Goal: Check status: Check status

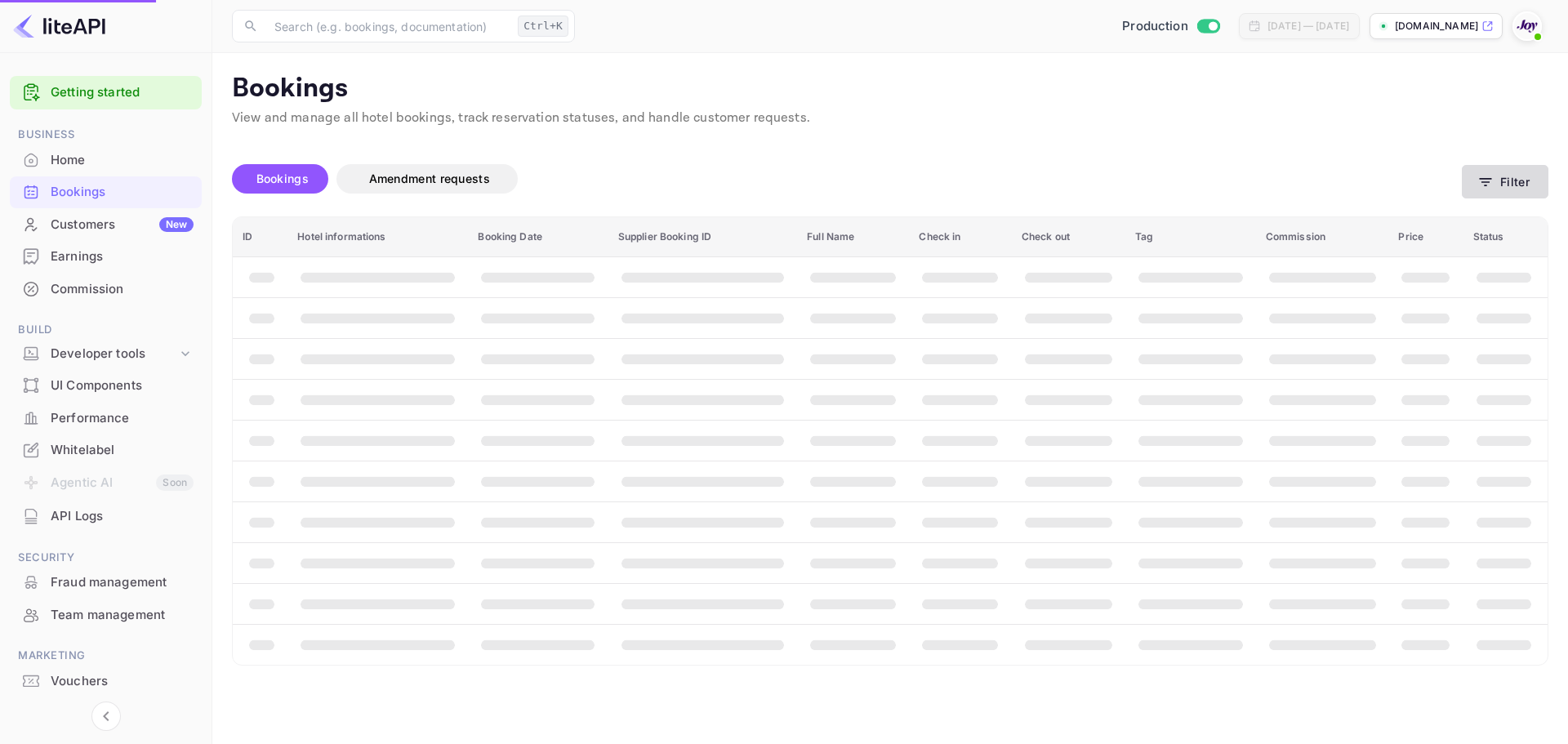
click at [1504, 174] on button "Filter" at bounding box center [1504, 182] width 86 height 34
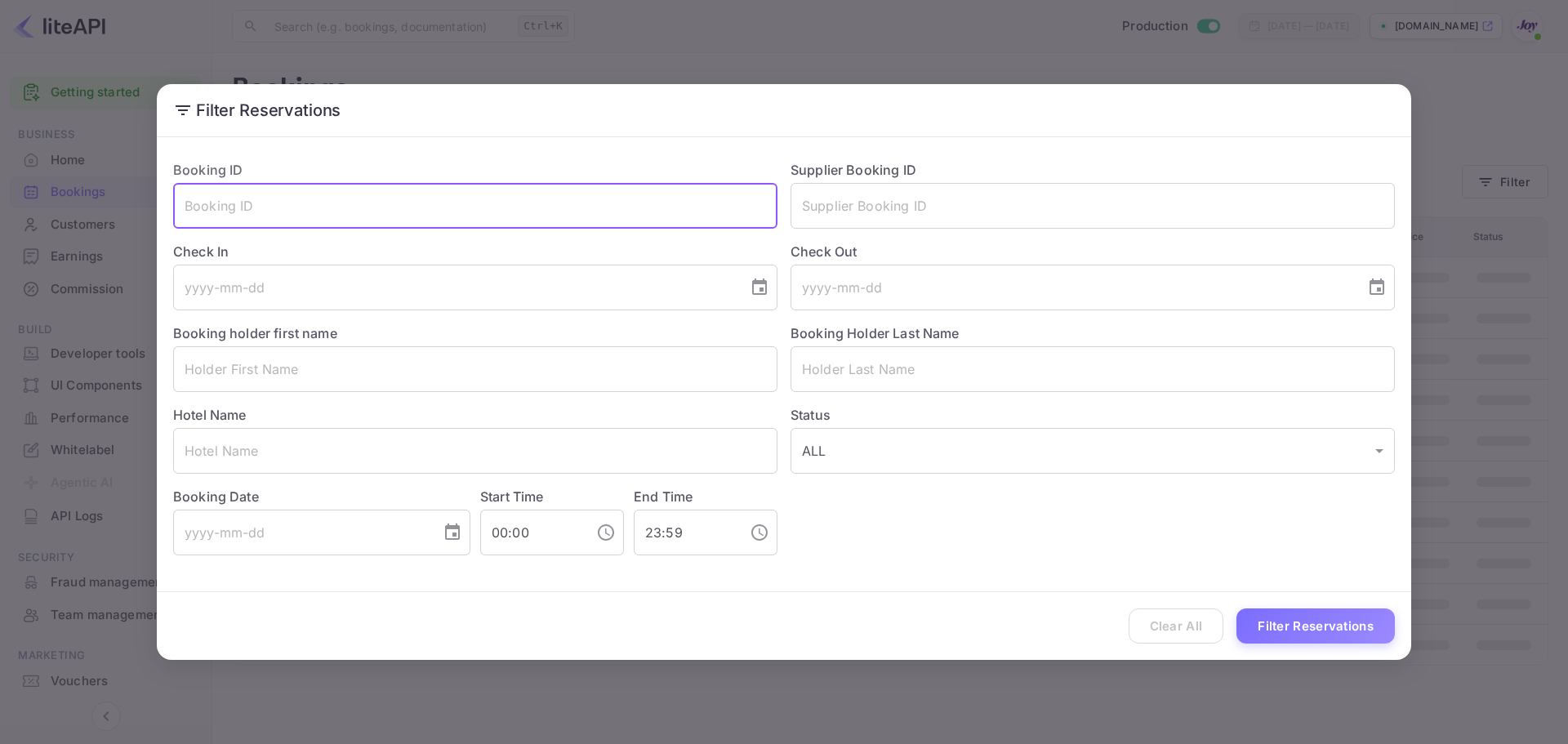
click at [491, 203] on input "text" at bounding box center [476, 205] width 605 height 45
paste input "513187423D"
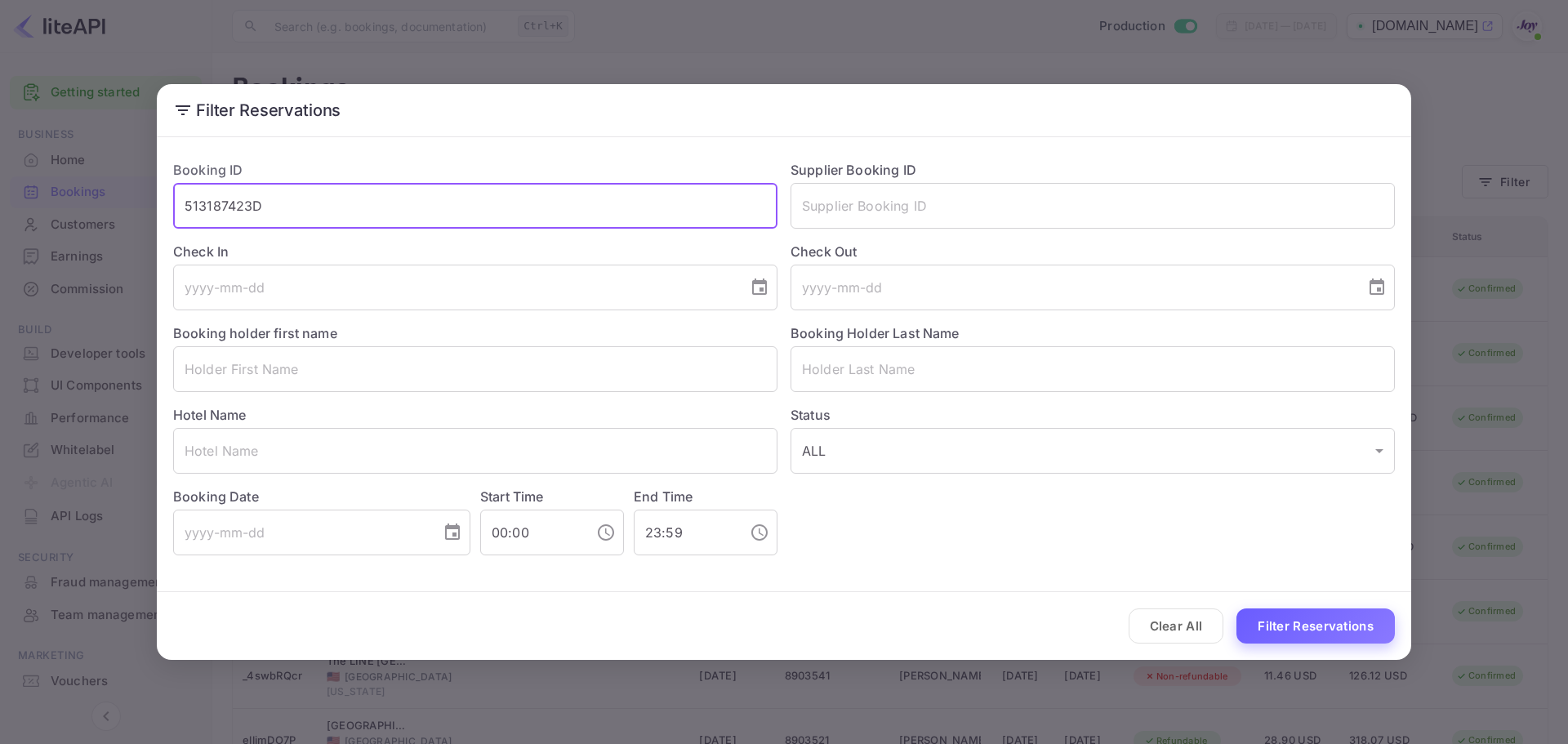
type input "513187423D"
click at [1324, 626] on button "Filter Reservations" at bounding box center [1316, 626] width 158 height 35
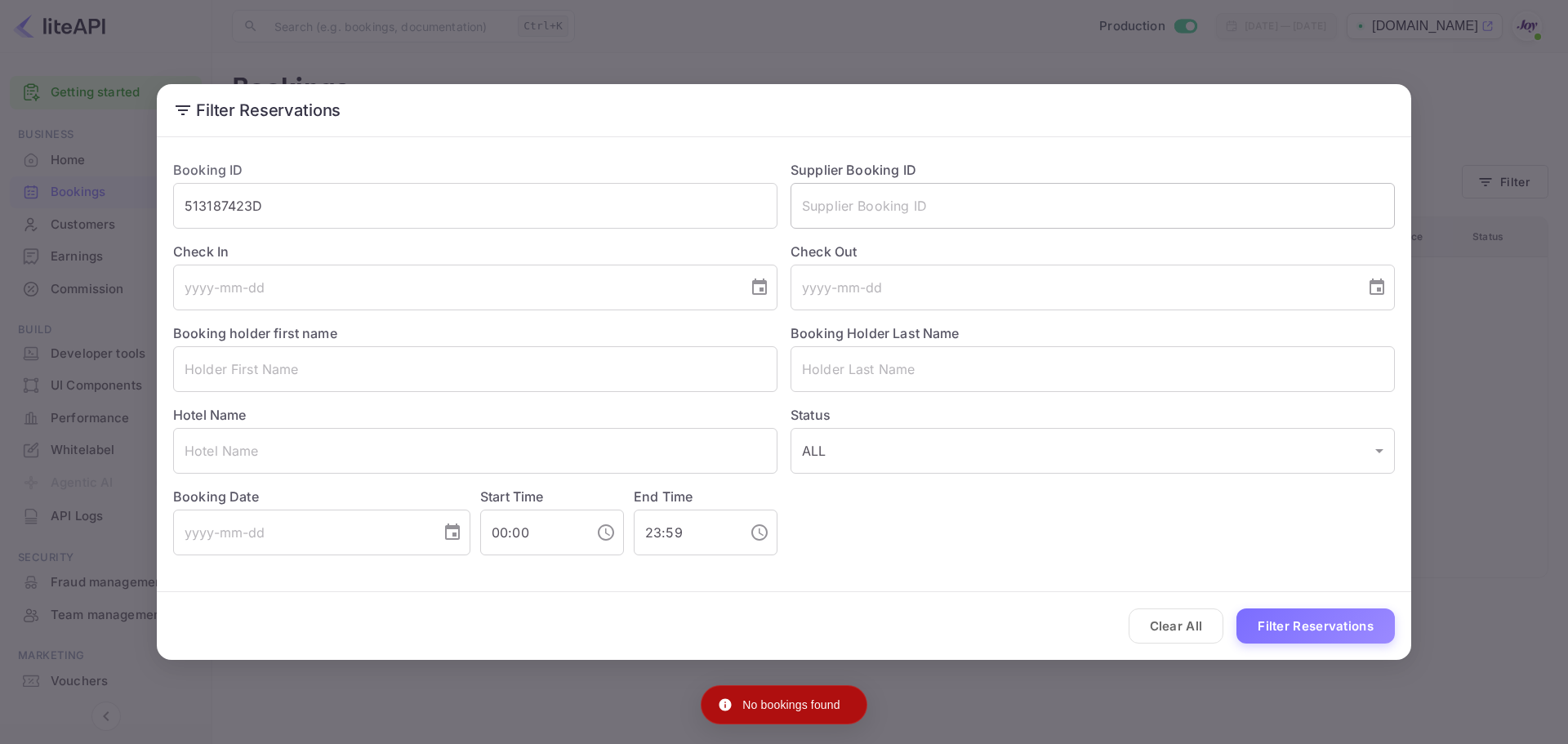
click at [840, 206] on input "text" at bounding box center [1093, 205] width 605 height 45
paste input "513187423D"
type input "513187423D"
click at [528, 218] on input "513187423D" at bounding box center [476, 205] width 605 height 45
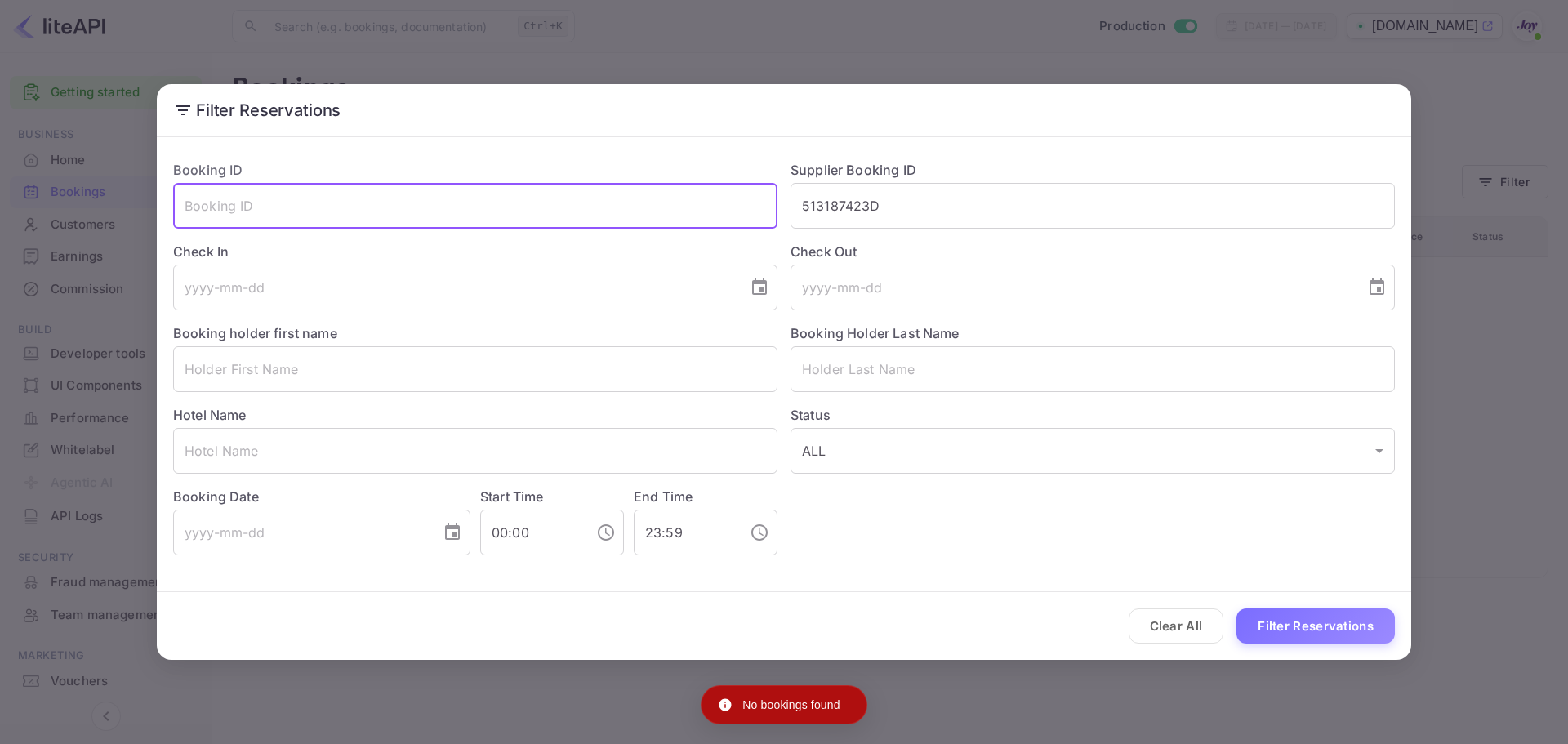
click at [528, 218] on input "text" at bounding box center [476, 205] width 605 height 45
click at [1339, 615] on button "Filter Reservations" at bounding box center [1316, 626] width 158 height 35
click at [738, 48] on div "Filter Reservations Booking ID ​ Supplier Booking ID 513187423D ​ Check In ​ Ch…" at bounding box center [784, 372] width 1568 height 744
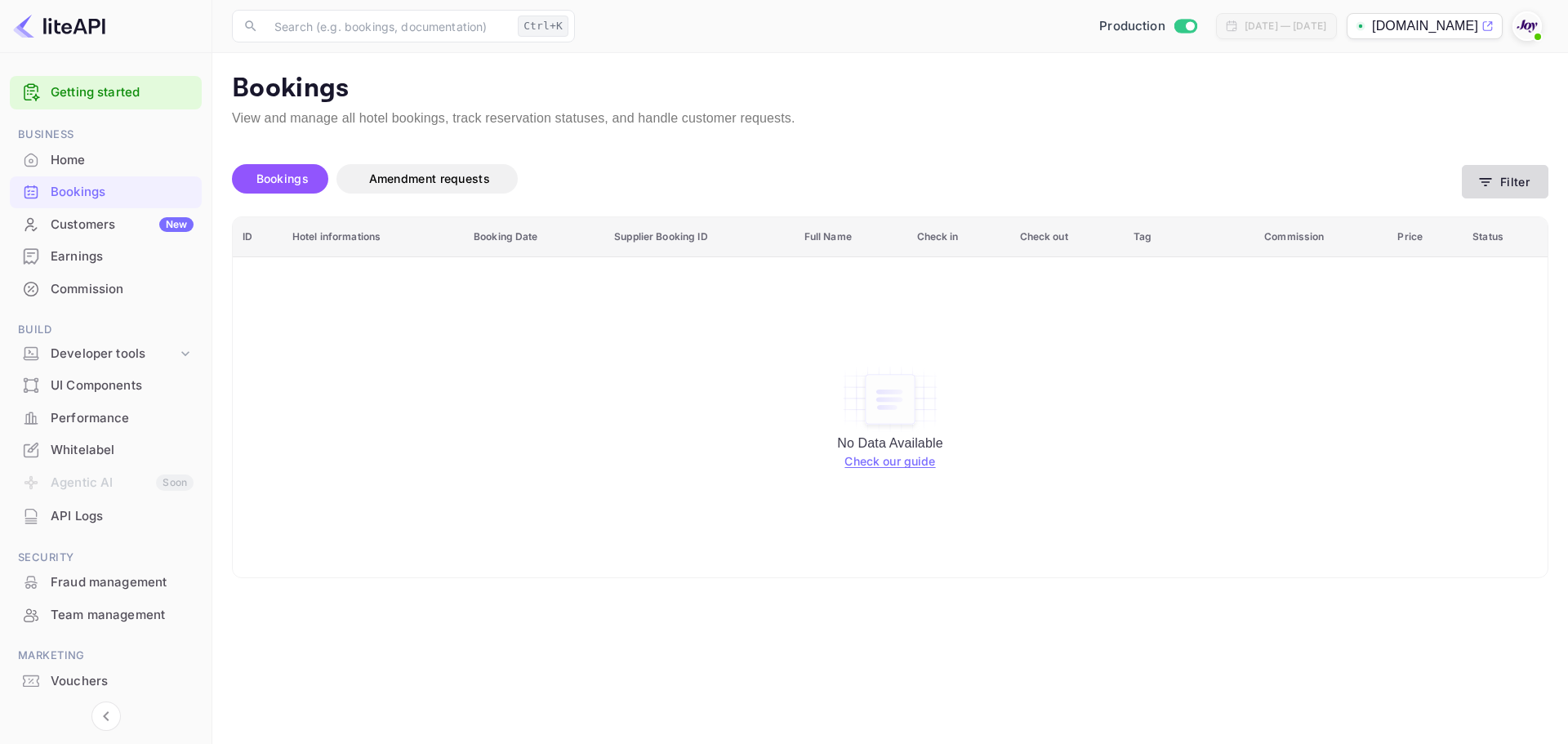
click at [1492, 174] on icon "button" at bounding box center [1485, 183] width 16 height 16
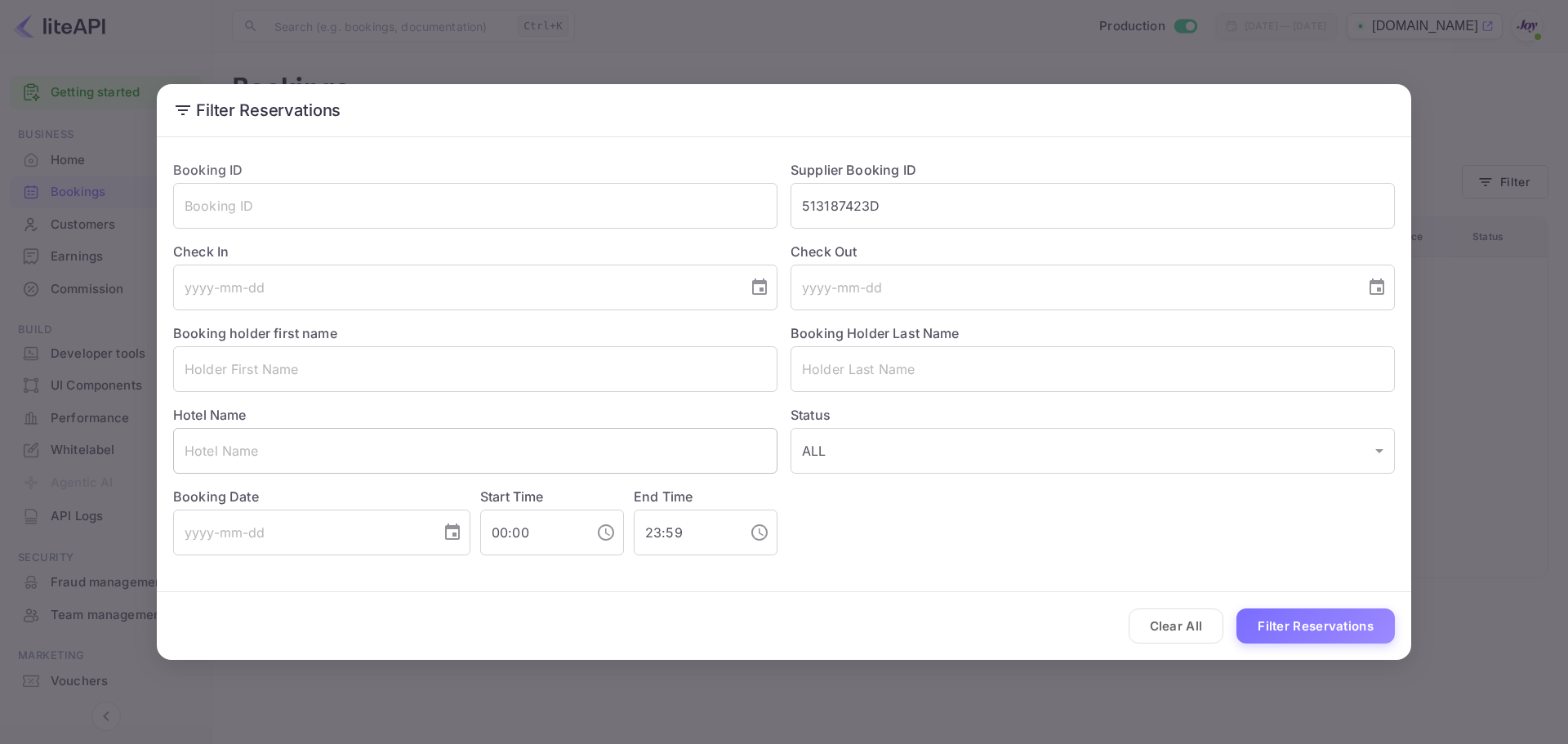
click at [269, 453] on input "text" at bounding box center [476, 451] width 605 height 45
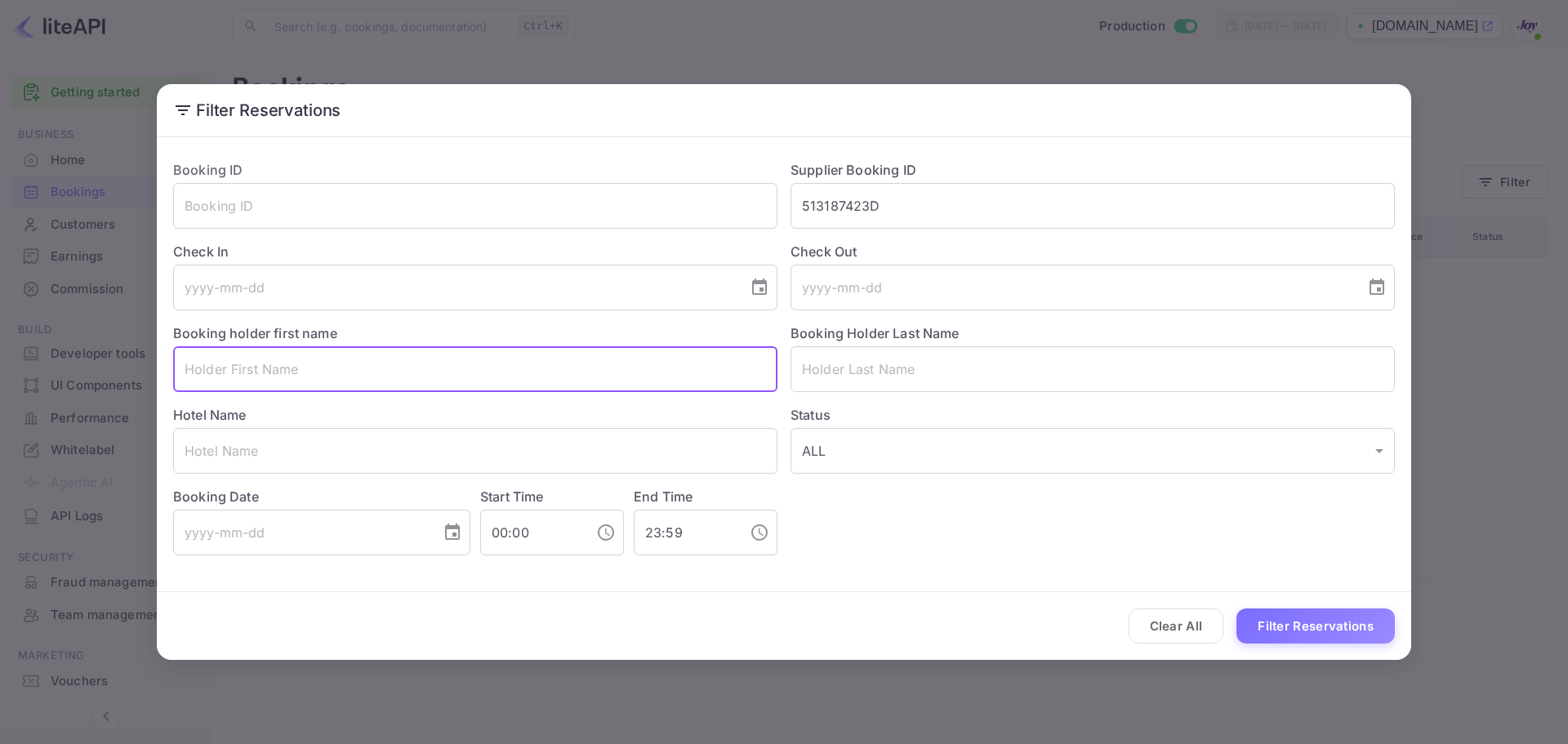
click at [248, 356] on input "text" at bounding box center [476, 369] width 605 height 45
paste input "[PERSON_NAME]"
click at [230, 370] on input "[PERSON_NAME]" at bounding box center [476, 369] width 605 height 45
type input "[PERSON_NAME]"
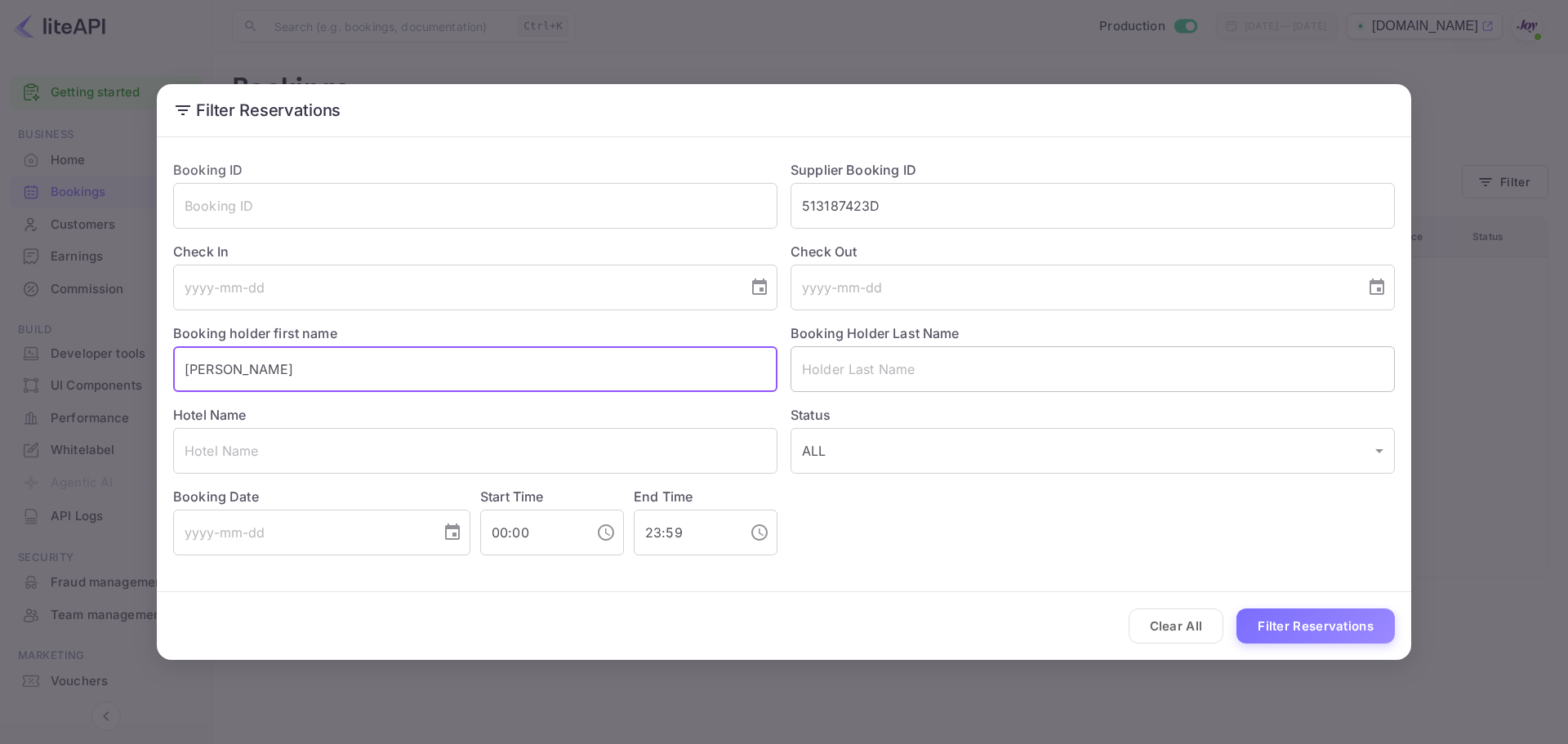
click at [853, 370] on input "text" at bounding box center [1093, 369] width 605 height 45
paste input "[PERSON_NAME]"
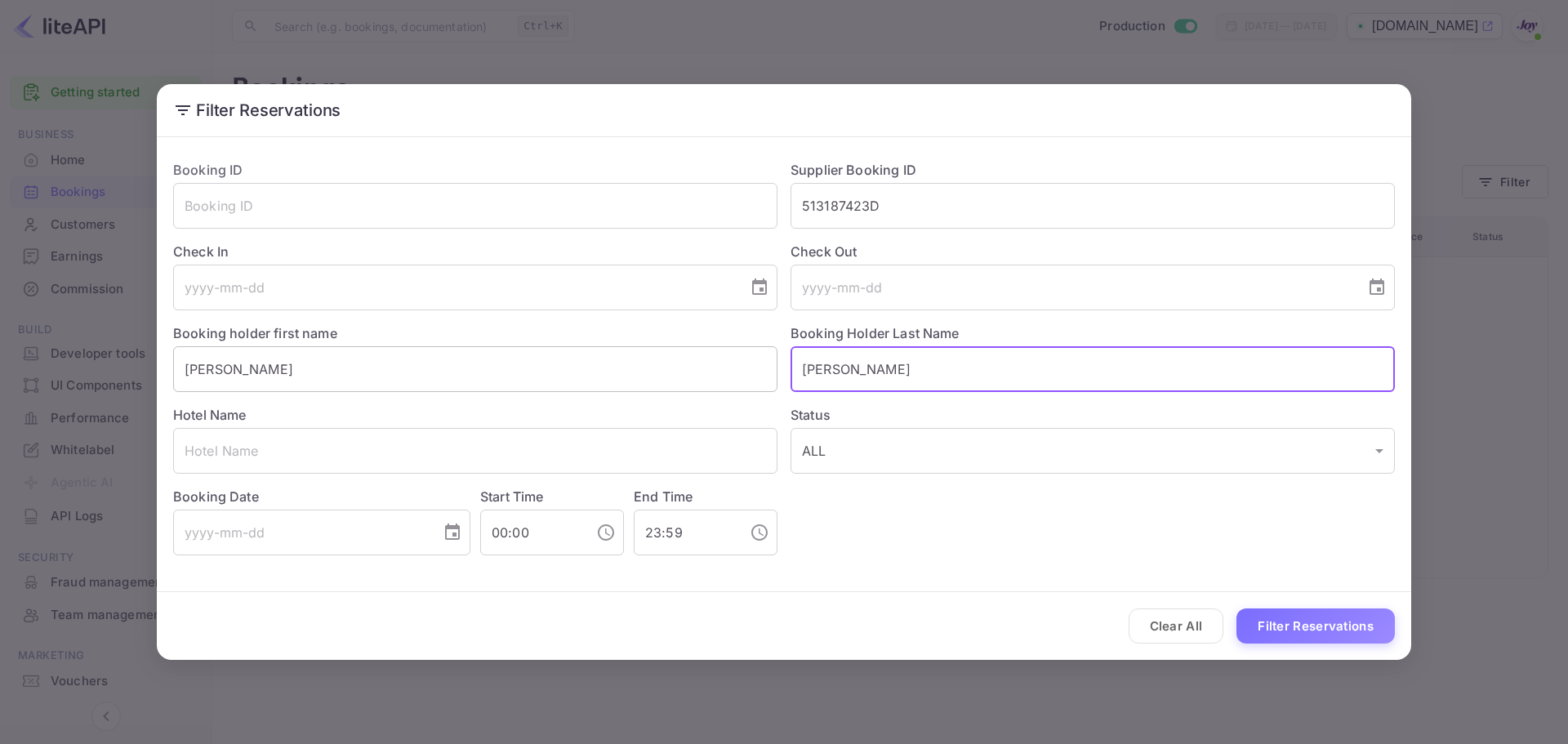
type input "[PERSON_NAME]"
click at [285, 361] on input "[PERSON_NAME]" at bounding box center [476, 369] width 605 height 45
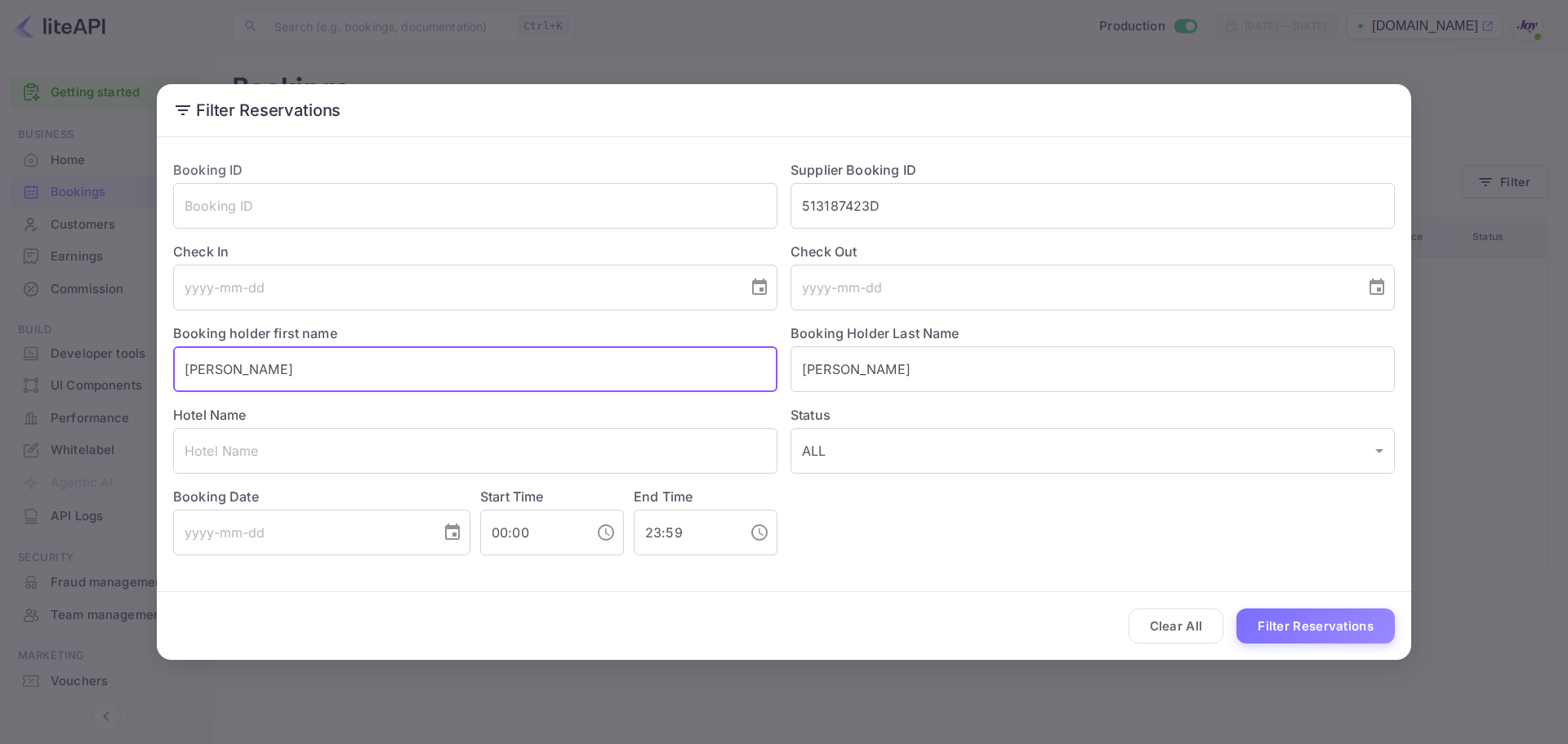
click at [285, 361] on input "[PERSON_NAME]" at bounding box center [476, 369] width 605 height 45
type input "[PERSON_NAME]"
click at [1323, 610] on button "Filter Reservations" at bounding box center [1316, 626] width 158 height 35
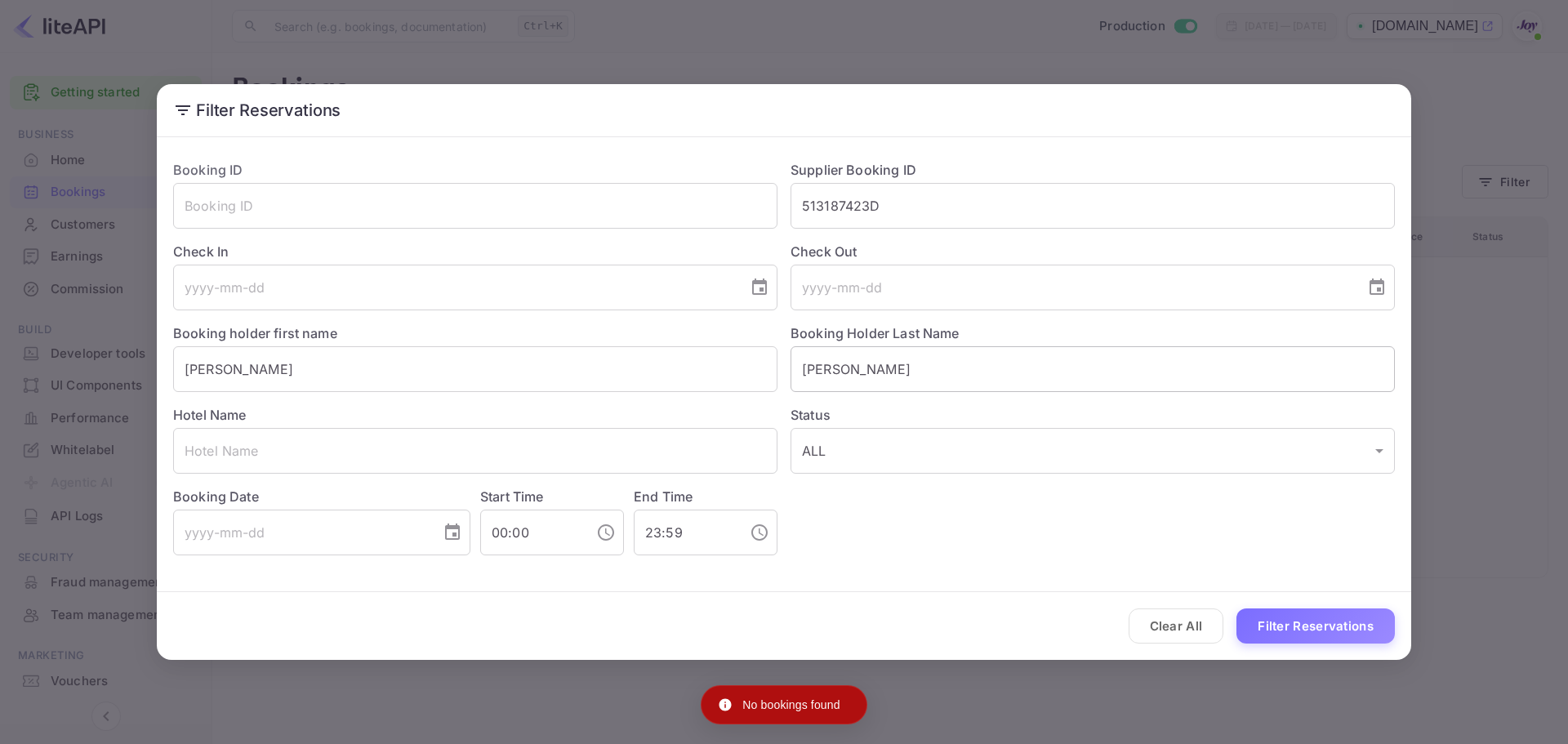
click at [936, 370] on input "[PERSON_NAME]" at bounding box center [1093, 369] width 605 height 45
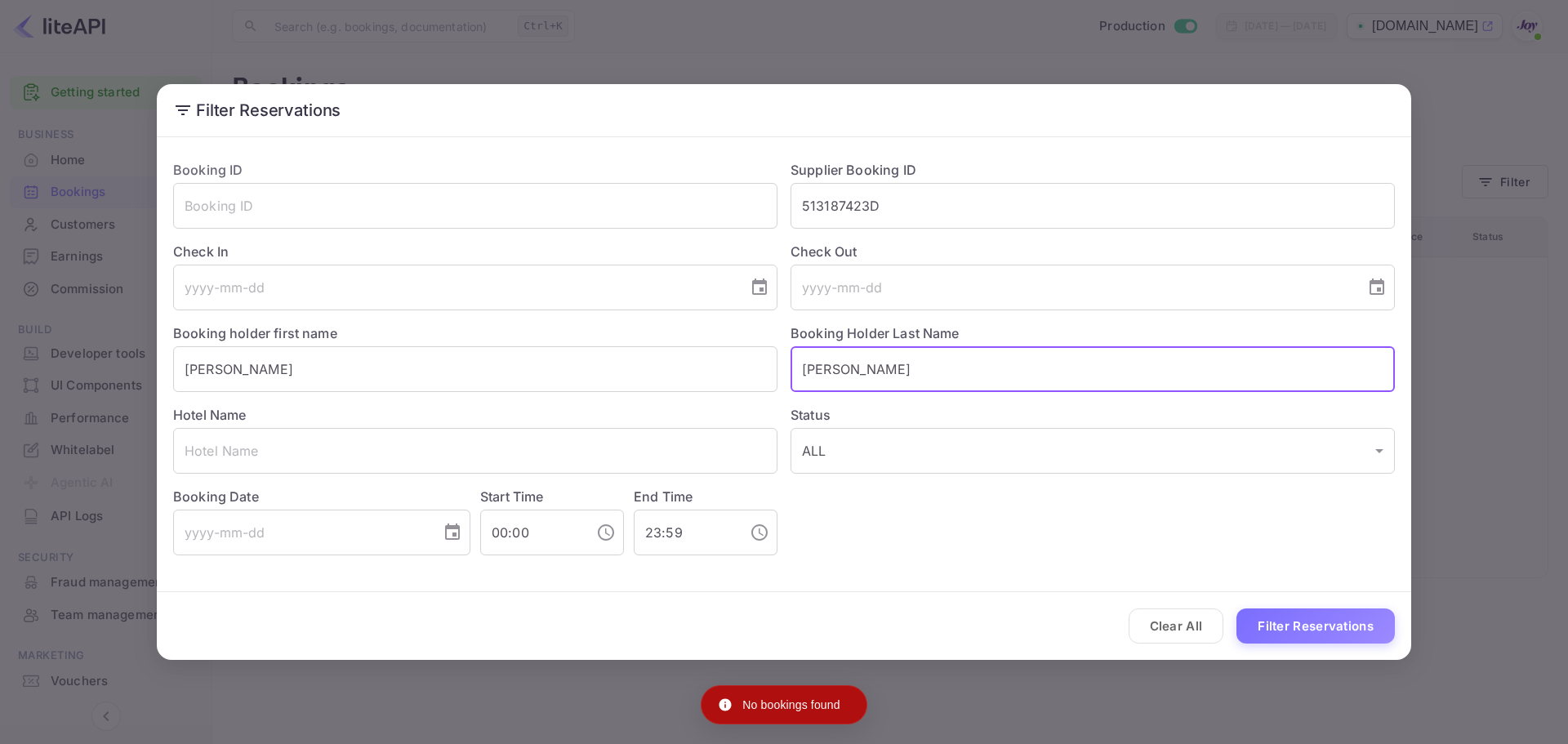
click at [936, 370] on input "[PERSON_NAME]" at bounding box center [1093, 369] width 605 height 45
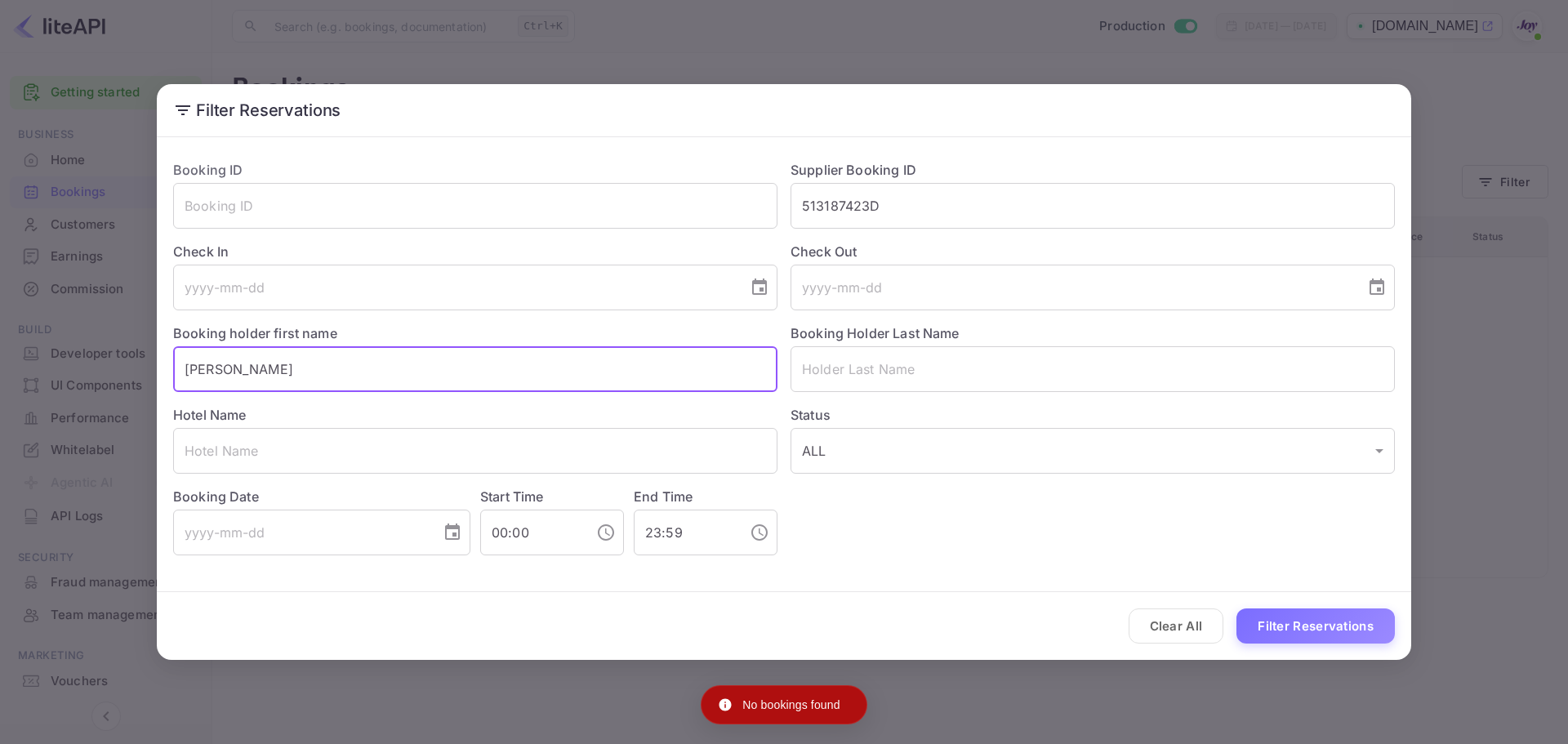
click at [274, 366] on input "[PERSON_NAME]" at bounding box center [476, 369] width 605 height 45
click at [1529, 163] on div "Filter Reservations Booking ID ​ Supplier Booking ID 513187423D ​ Check In ​ Ch…" at bounding box center [784, 372] width 1568 height 744
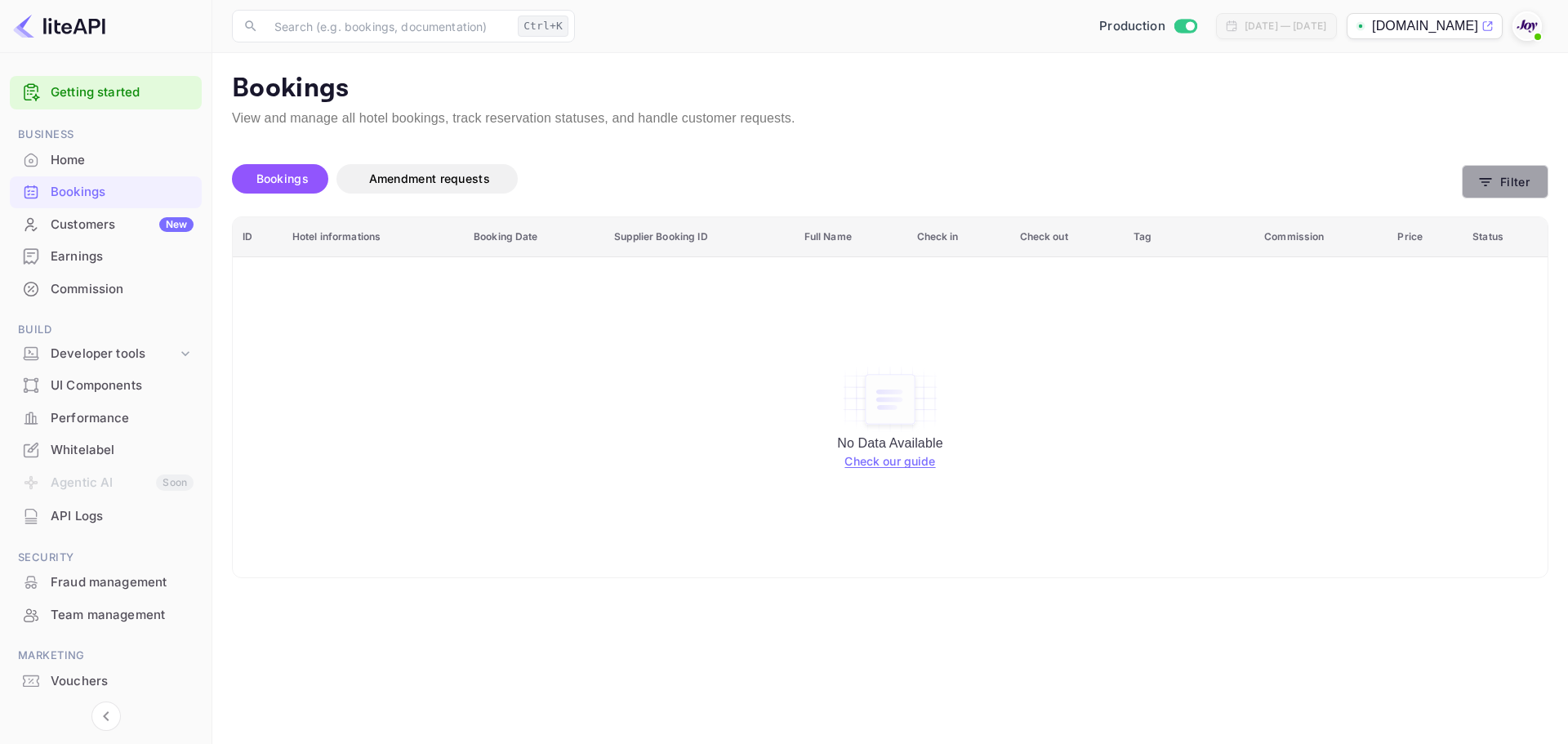
click at [1510, 183] on button "Filter" at bounding box center [1504, 182] width 86 height 34
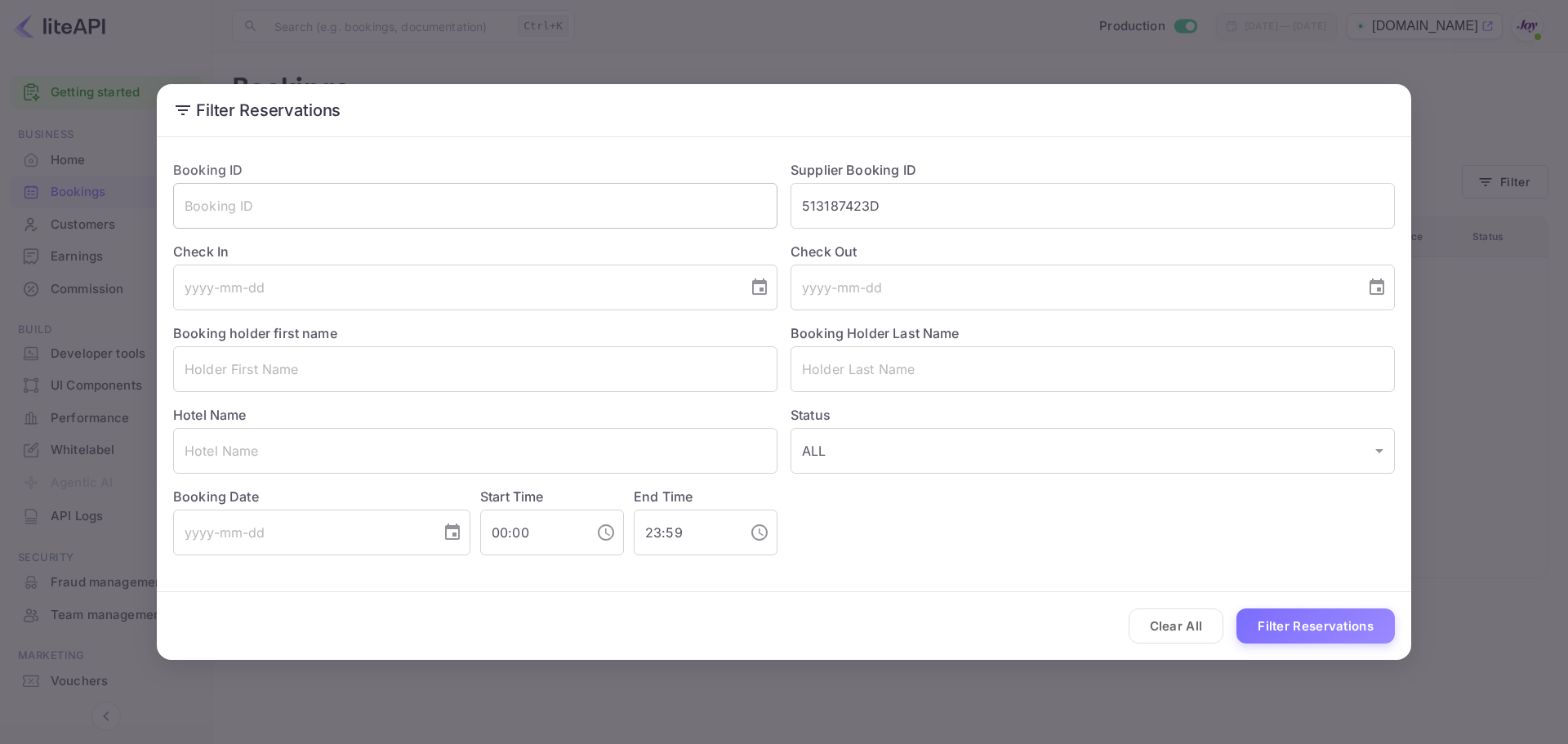
click at [287, 209] on input "text" at bounding box center [476, 205] width 605 height 45
paste input "7685246"
type input "7685246"
click at [860, 192] on input "513187423D" at bounding box center [1093, 205] width 605 height 45
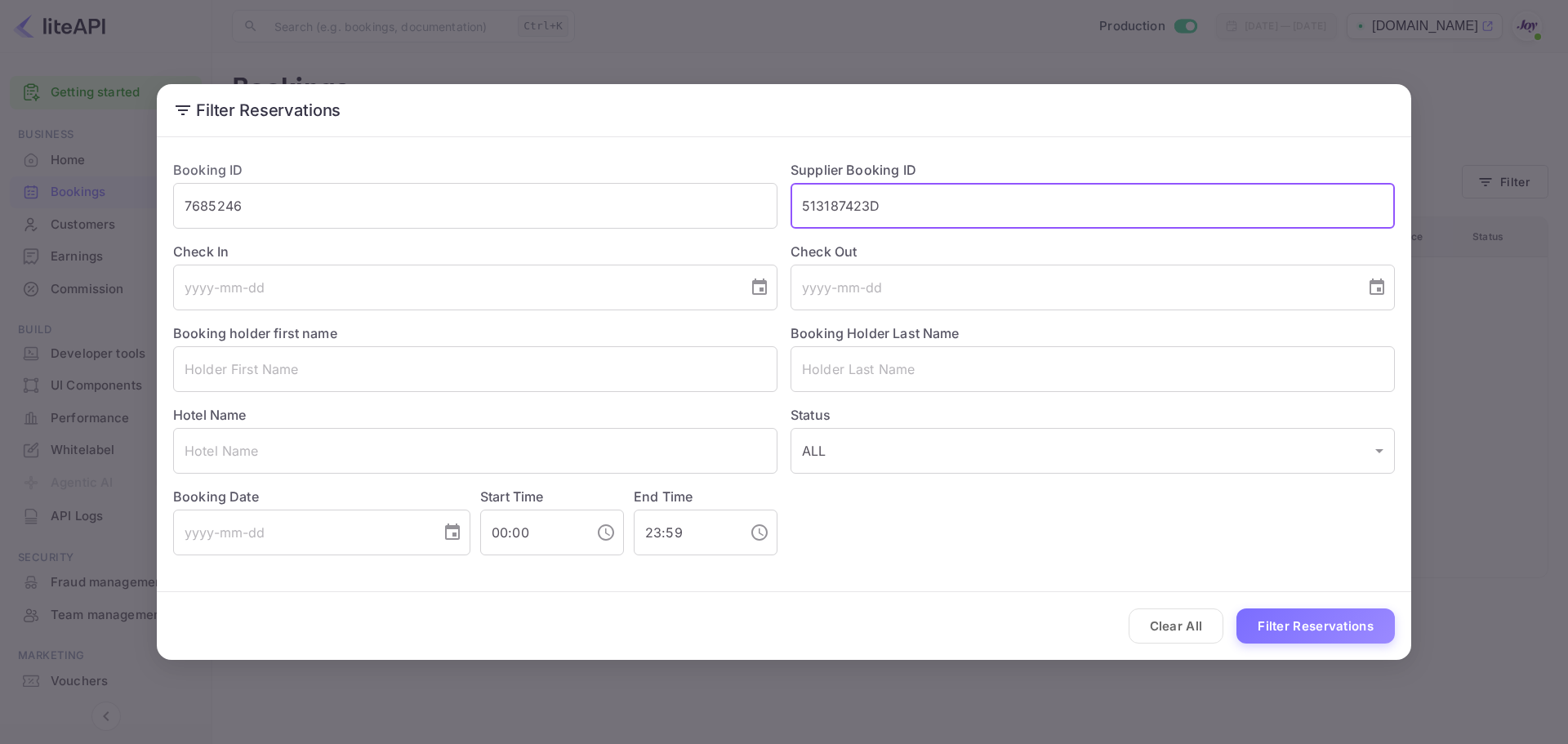
click at [860, 192] on input "513187423D" at bounding box center [1093, 205] width 605 height 45
click at [419, 200] on input "7685246" at bounding box center [476, 205] width 605 height 45
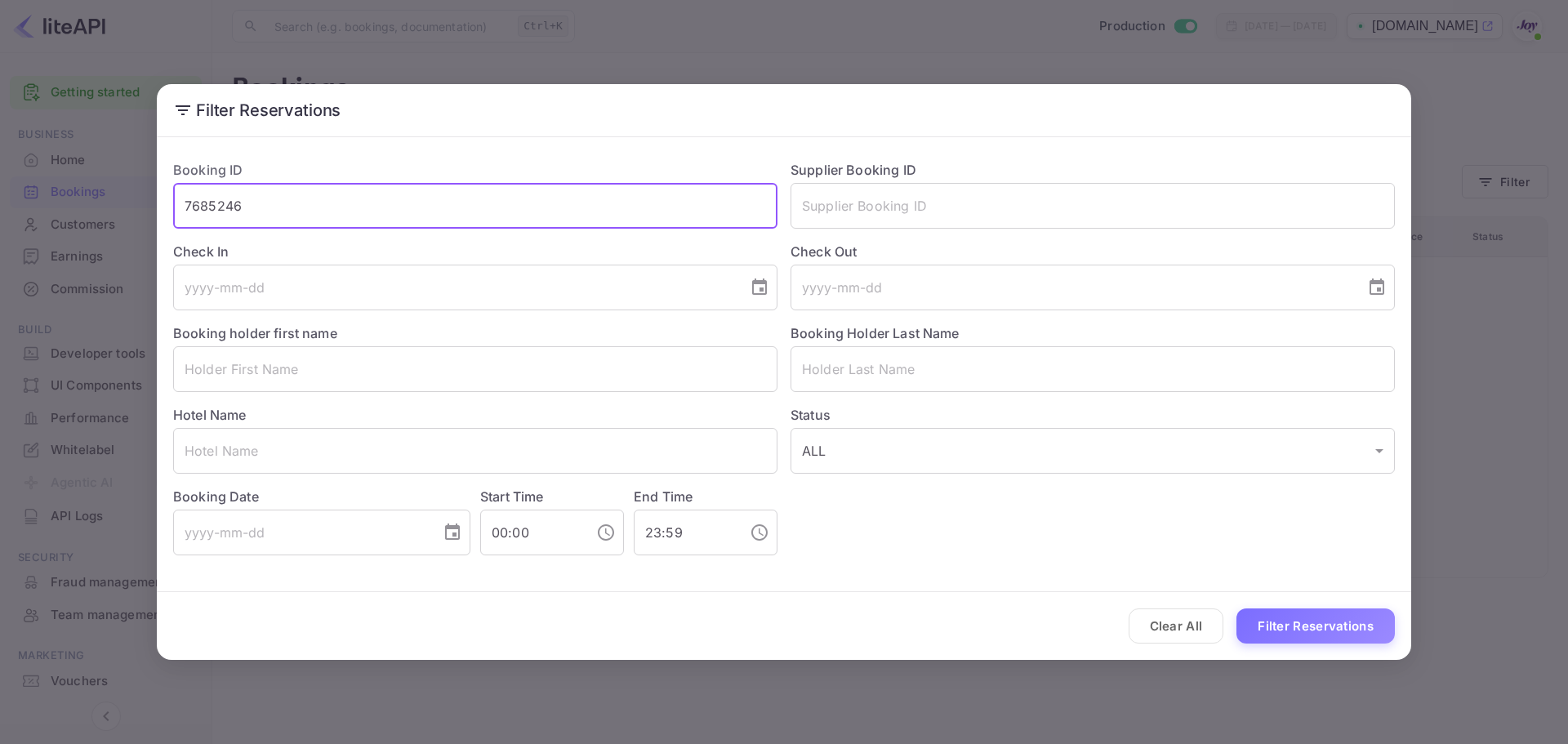
click at [419, 200] on input "7685246" at bounding box center [476, 205] width 605 height 45
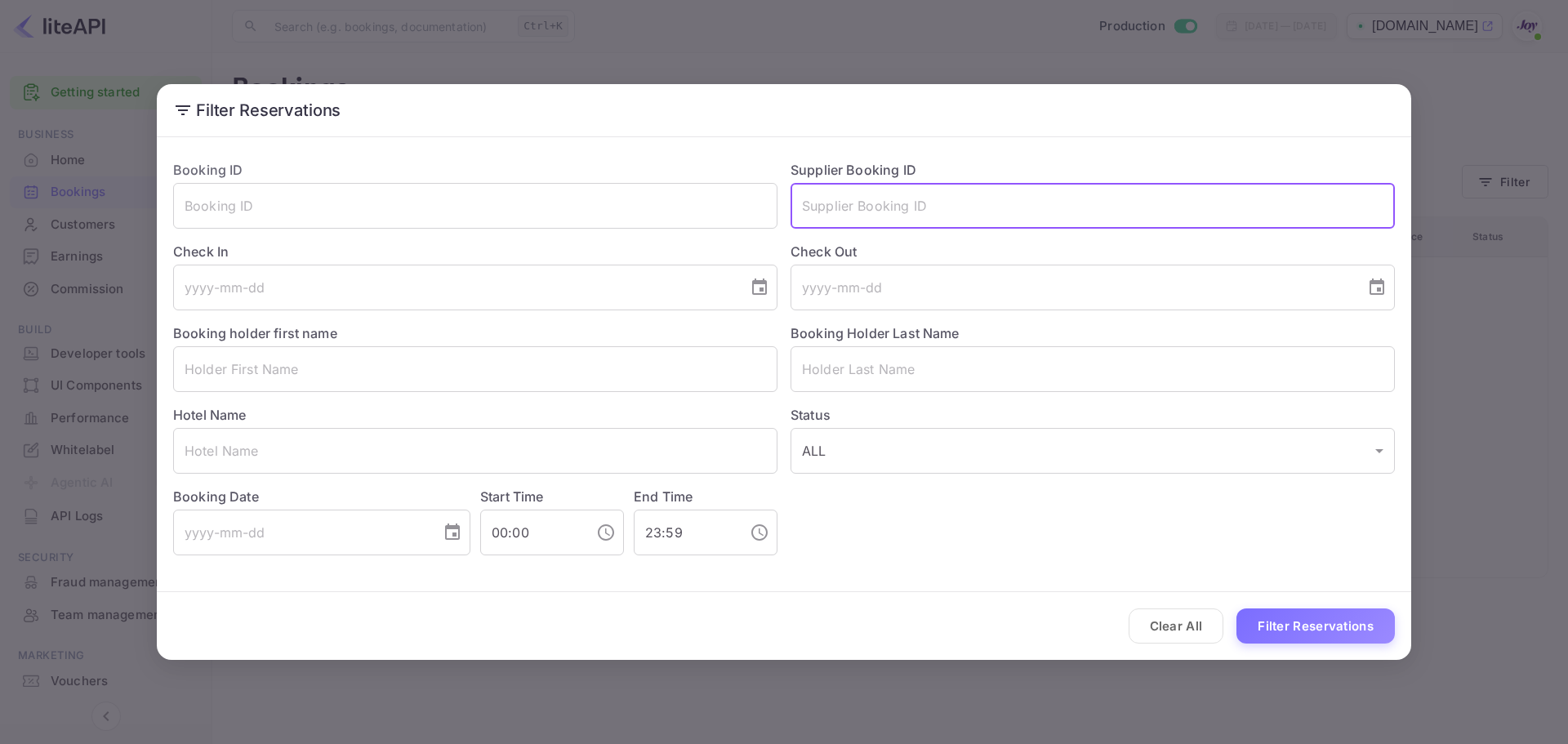
click at [795, 214] on input "text" at bounding box center [1093, 205] width 605 height 45
paste input "7685246"
type input "7685246"
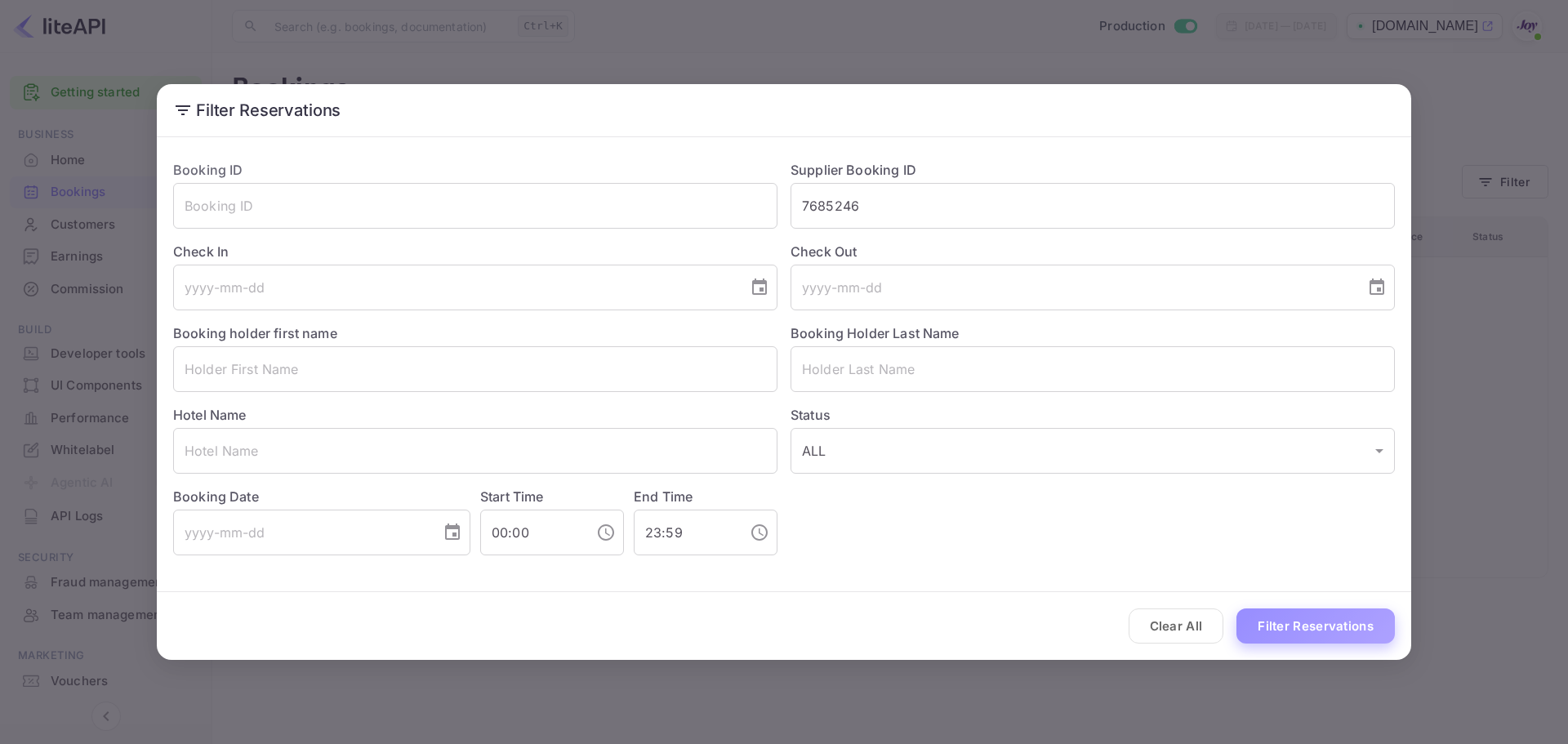
click at [1265, 625] on button "Filter Reservations" at bounding box center [1316, 626] width 158 height 35
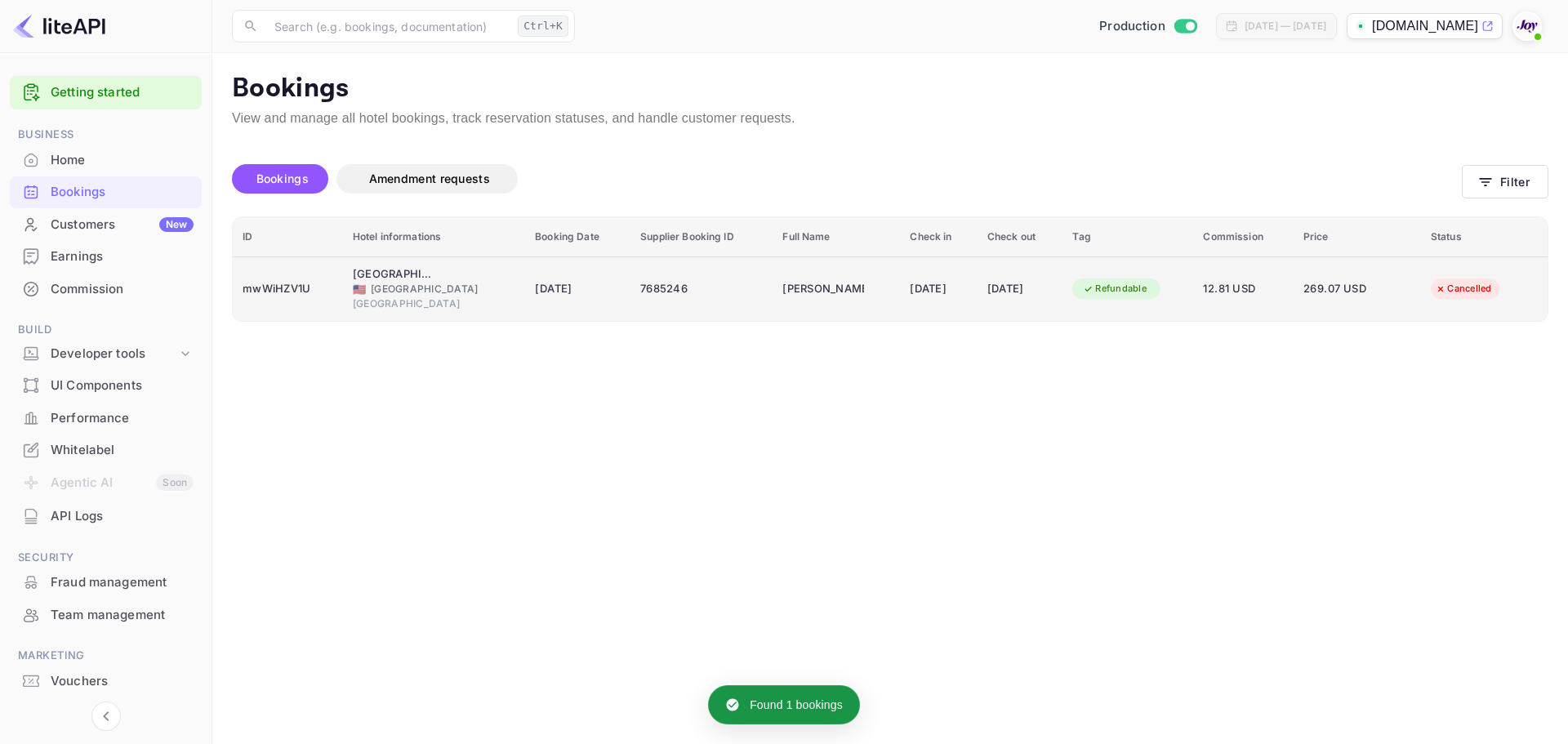
click at [294, 283] on div "mwWiHZV1U" at bounding box center [288, 289] width 91 height 26
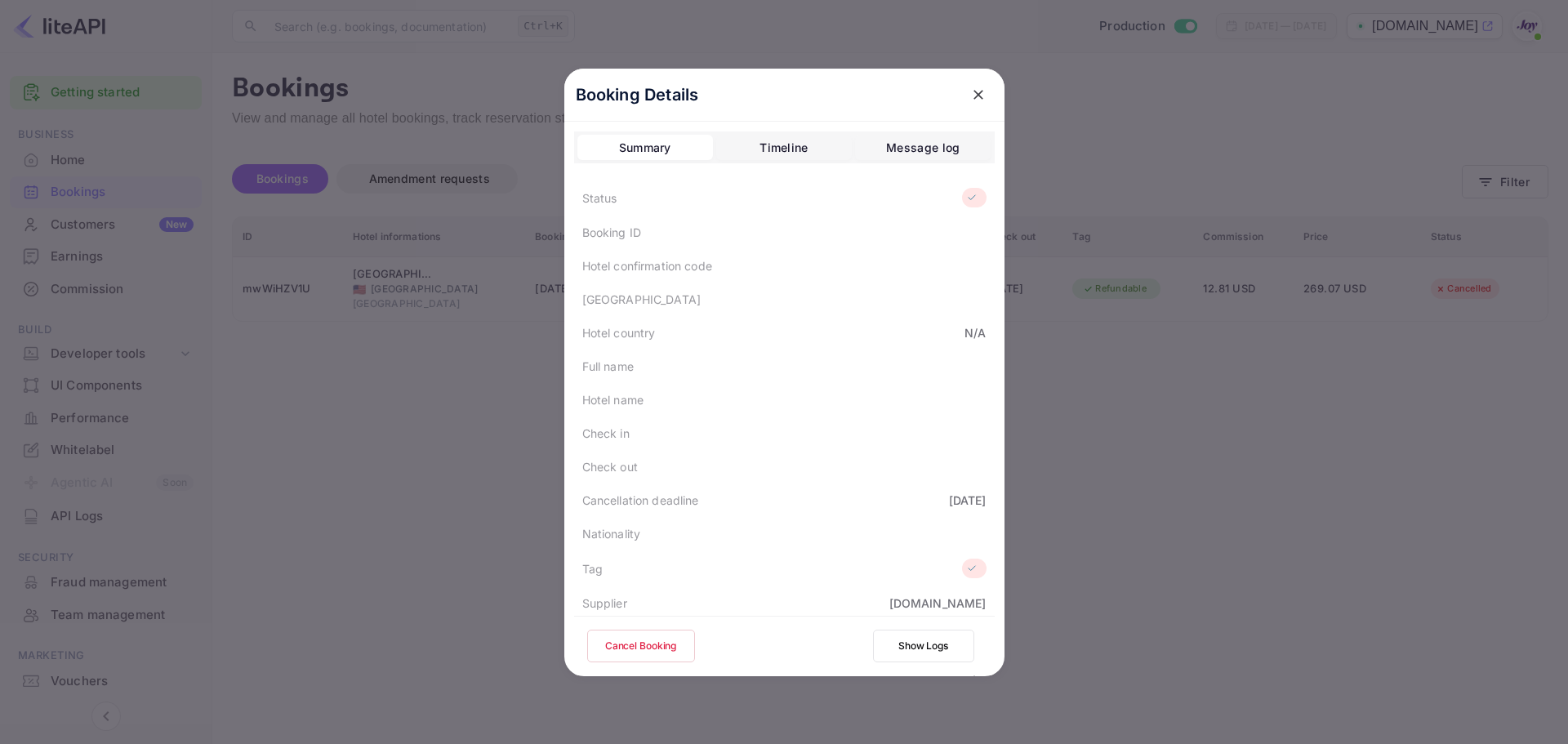
click at [1021, 345] on div "Booking Details Summary Timeline Message log Status Booking ID Hotel confirmati…" at bounding box center [784, 372] width 492 height 744
